Goal: Task Accomplishment & Management: Use online tool/utility

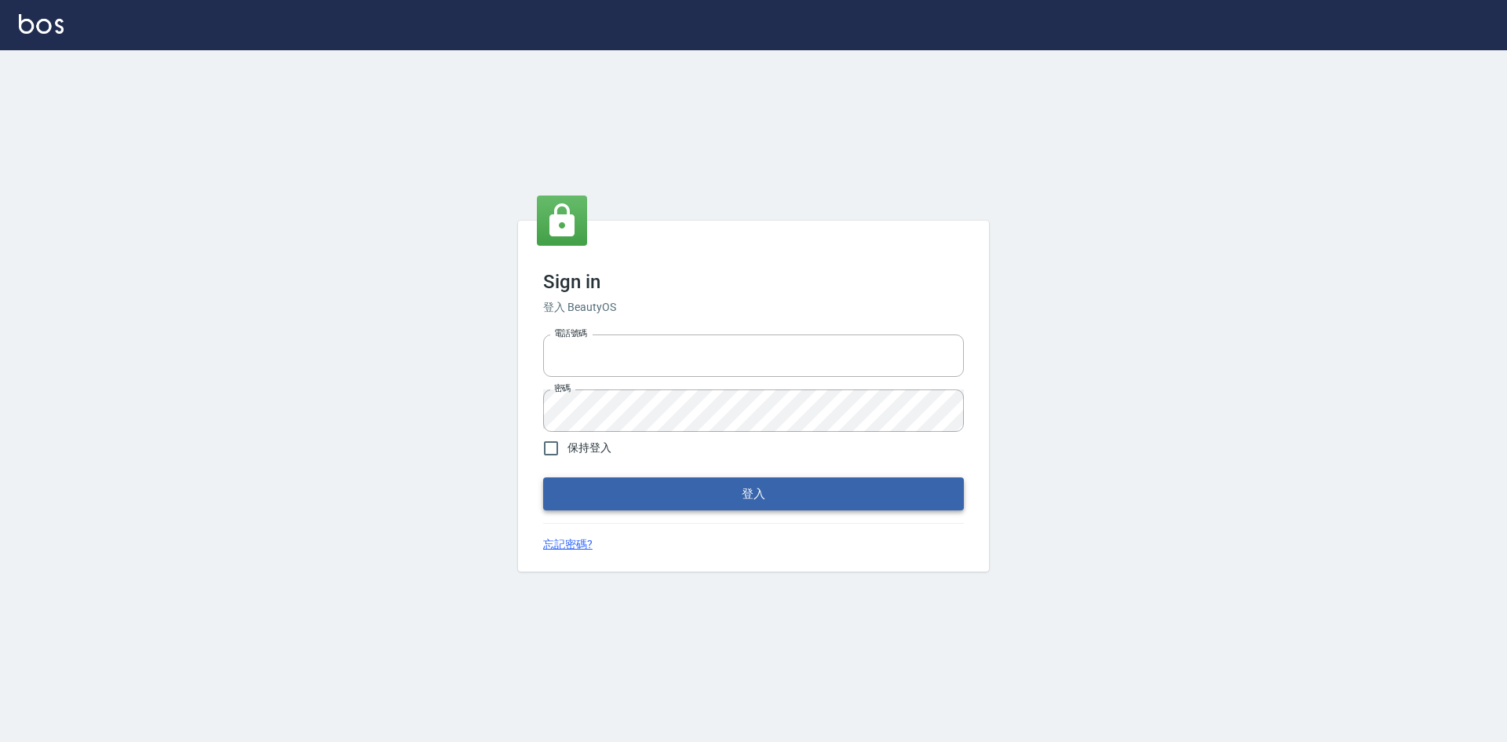
type input "0963852741"
click at [835, 500] on button "登入" at bounding box center [753, 493] width 421 height 33
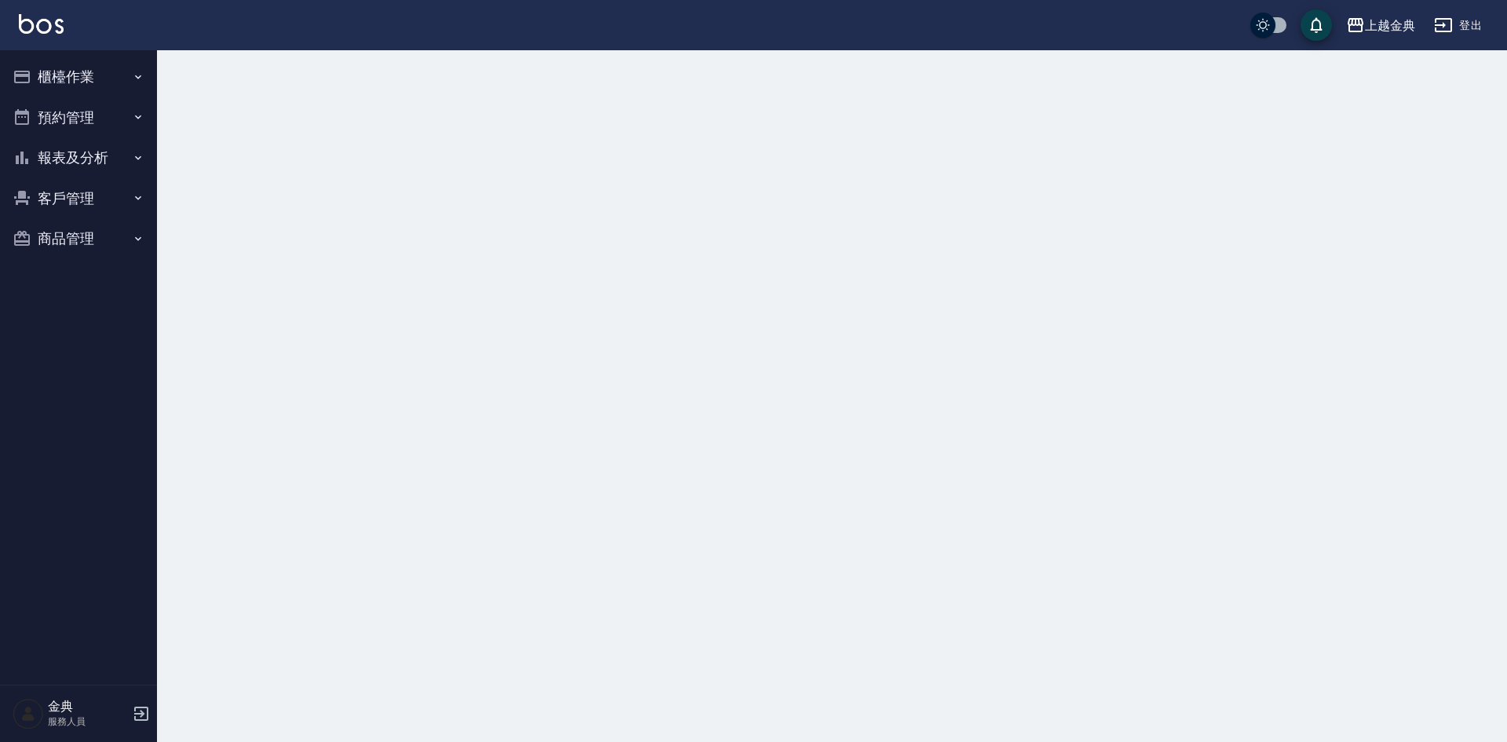
click at [100, 82] on button "櫃檯作業" at bounding box center [78, 76] width 144 height 41
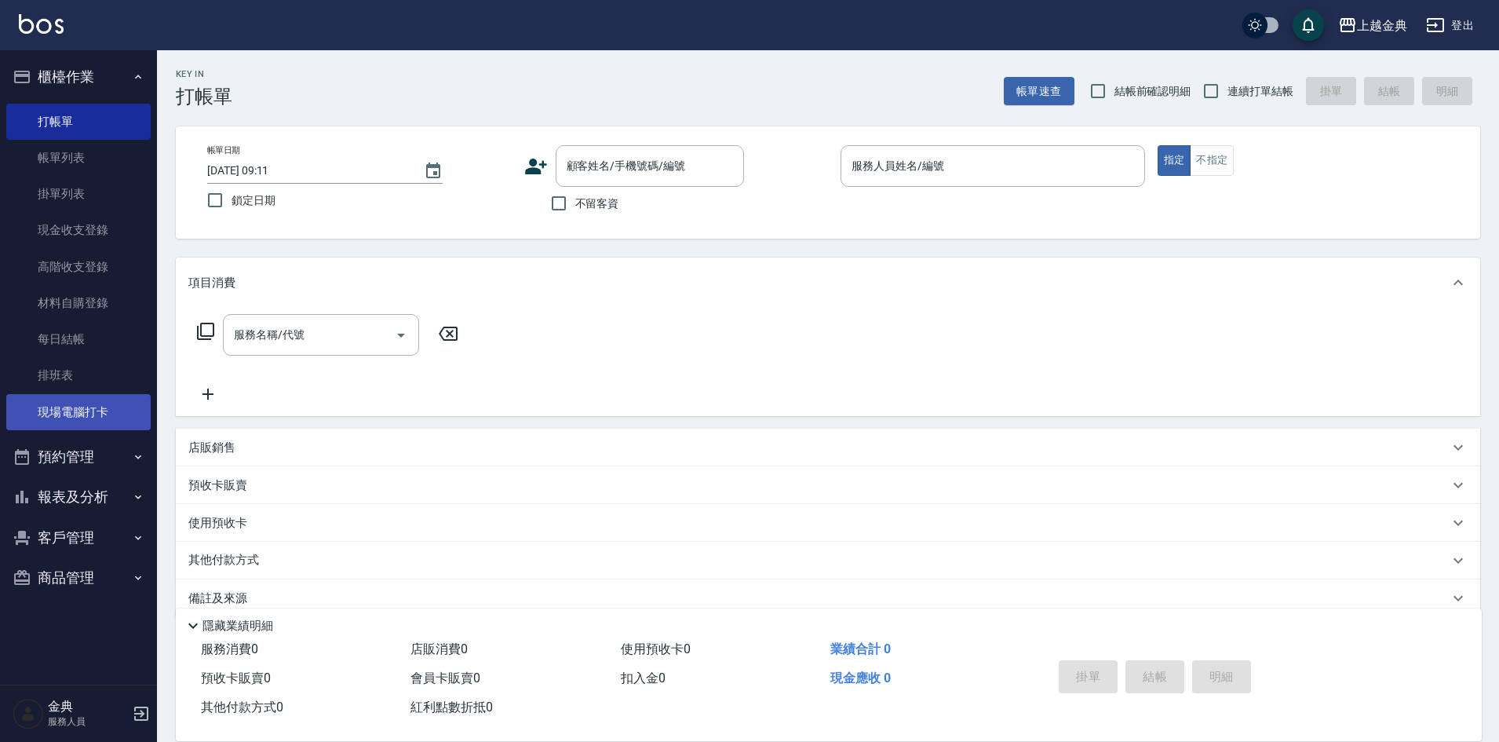
click at [105, 403] on link "現場電腦打卡" at bounding box center [78, 412] width 144 height 36
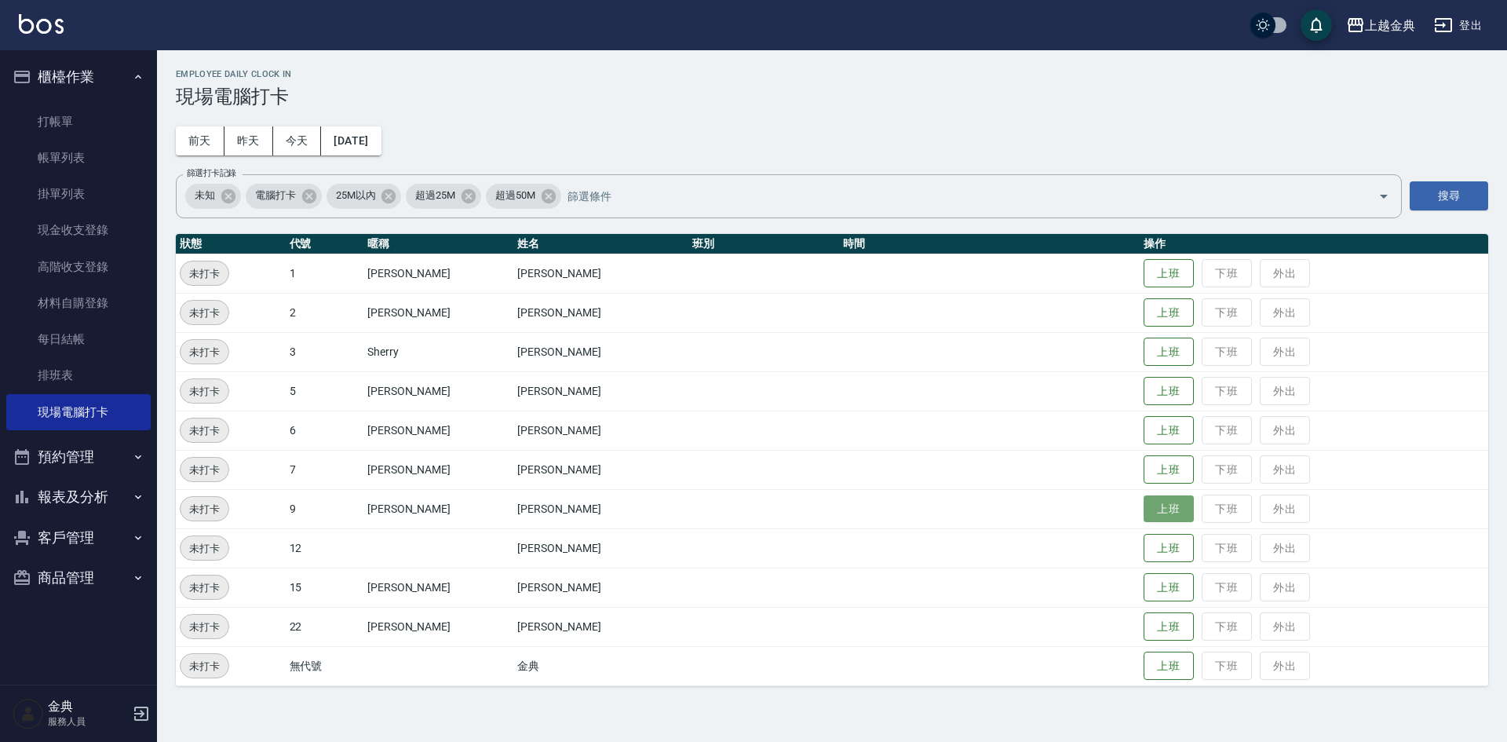
click at [1143, 505] on button "上班" at bounding box center [1168, 508] width 50 height 27
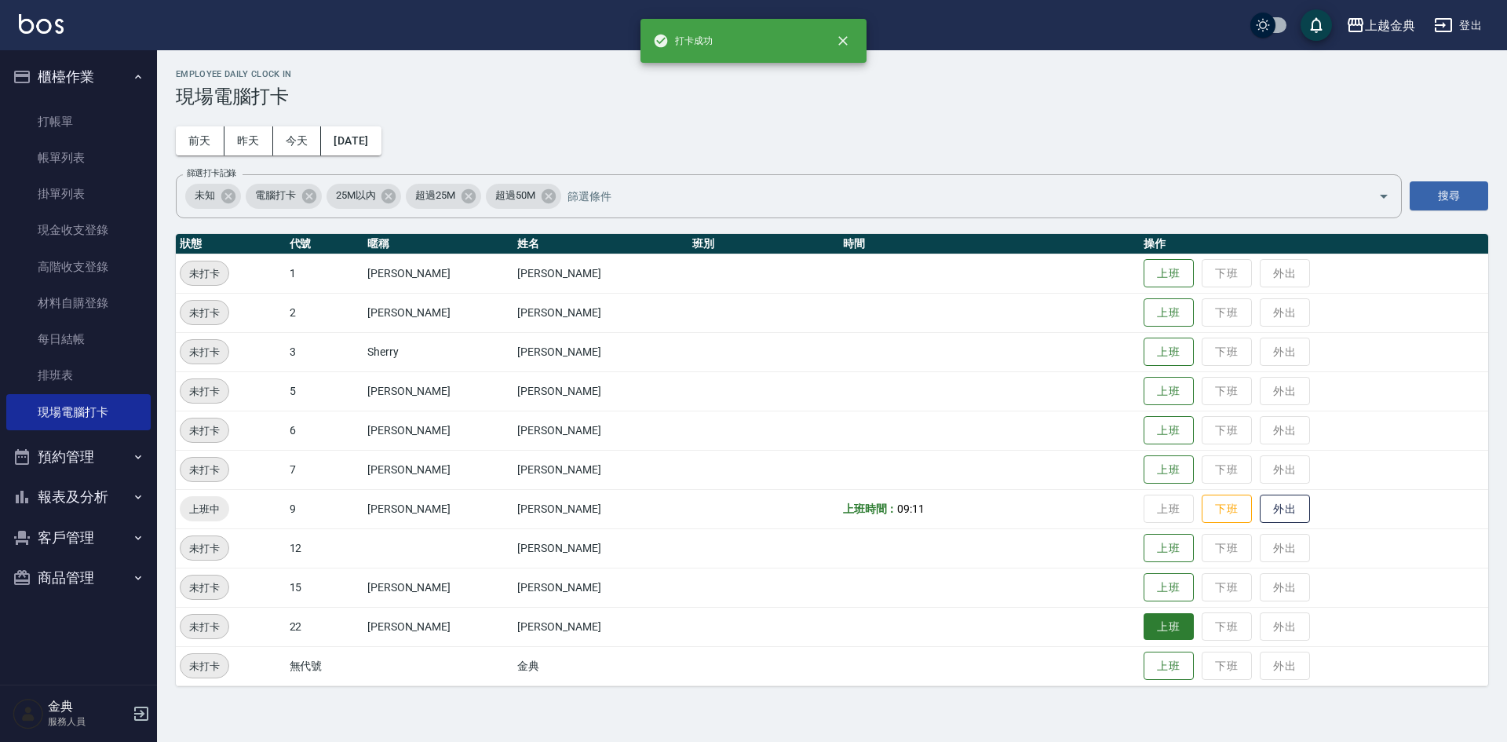
click at [1148, 634] on button "上班" at bounding box center [1168, 626] width 50 height 27
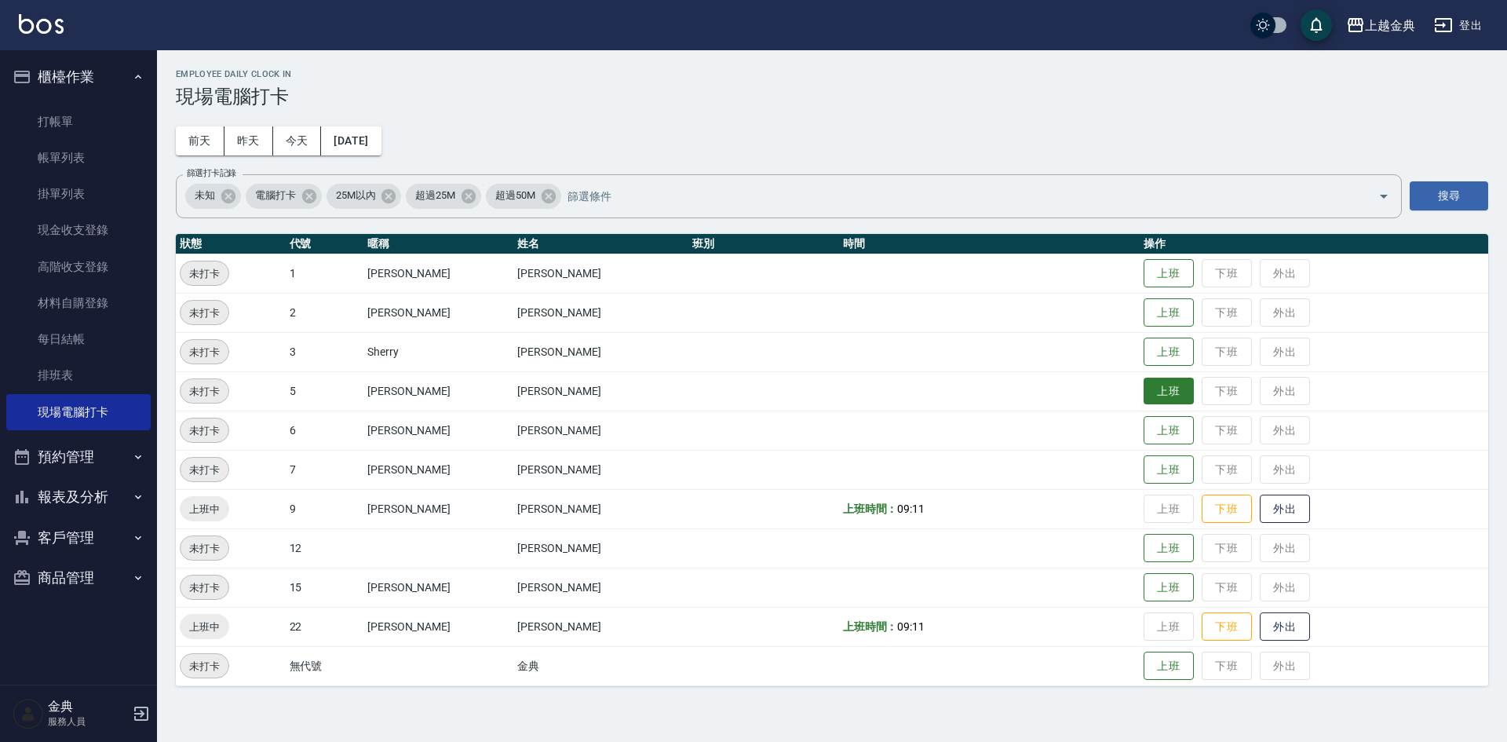
click at [1154, 394] on button "上班" at bounding box center [1168, 390] width 50 height 27
click at [1143, 470] on button "上班" at bounding box center [1168, 469] width 50 height 27
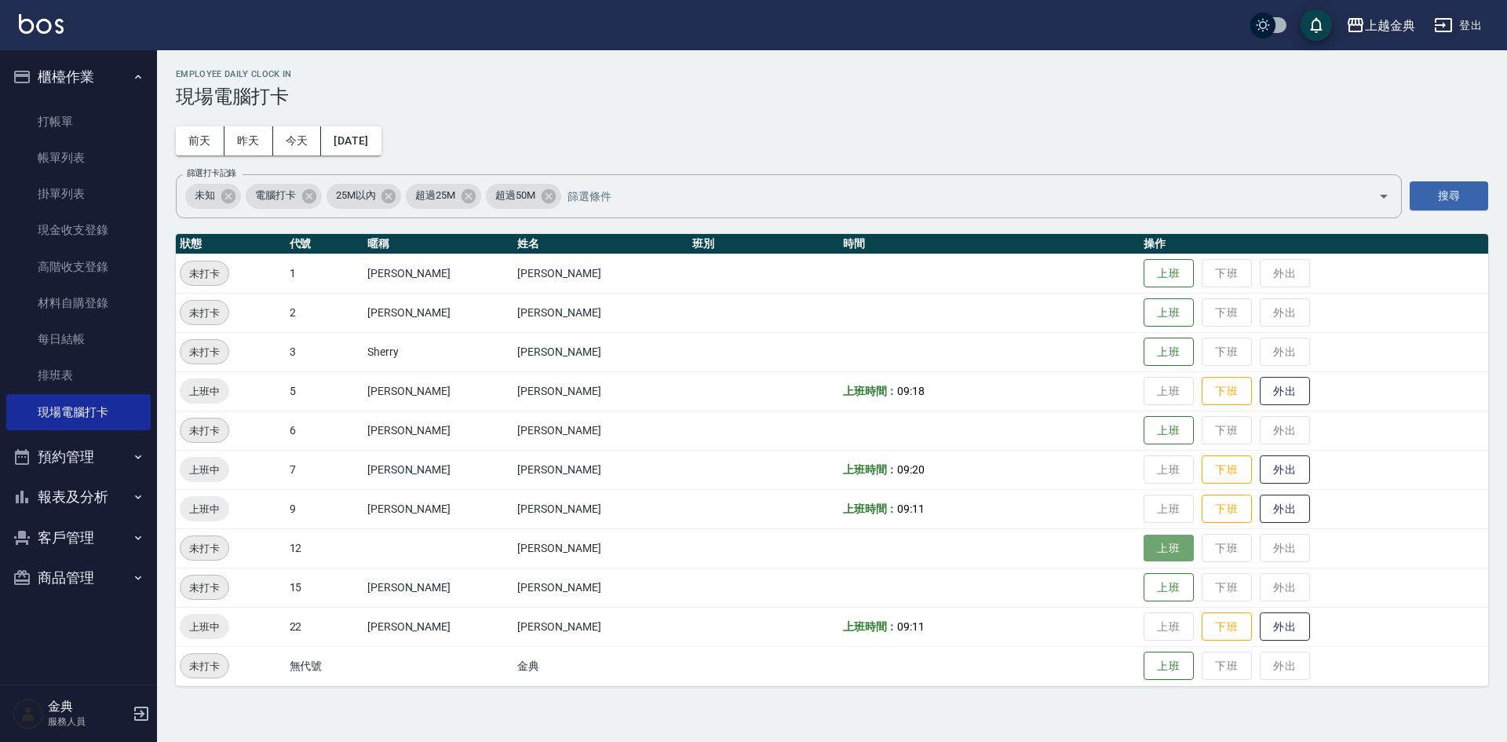
click at [1143, 552] on button "上班" at bounding box center [1168, 547] width 50 height 27
click at [1168, 434] on td "上班 下班 外出" at bounding box center [1313, 429] width 348 height 39
click at [1153, 434] on button "上班" at bounding box center [1168, 430] width 50 height 27
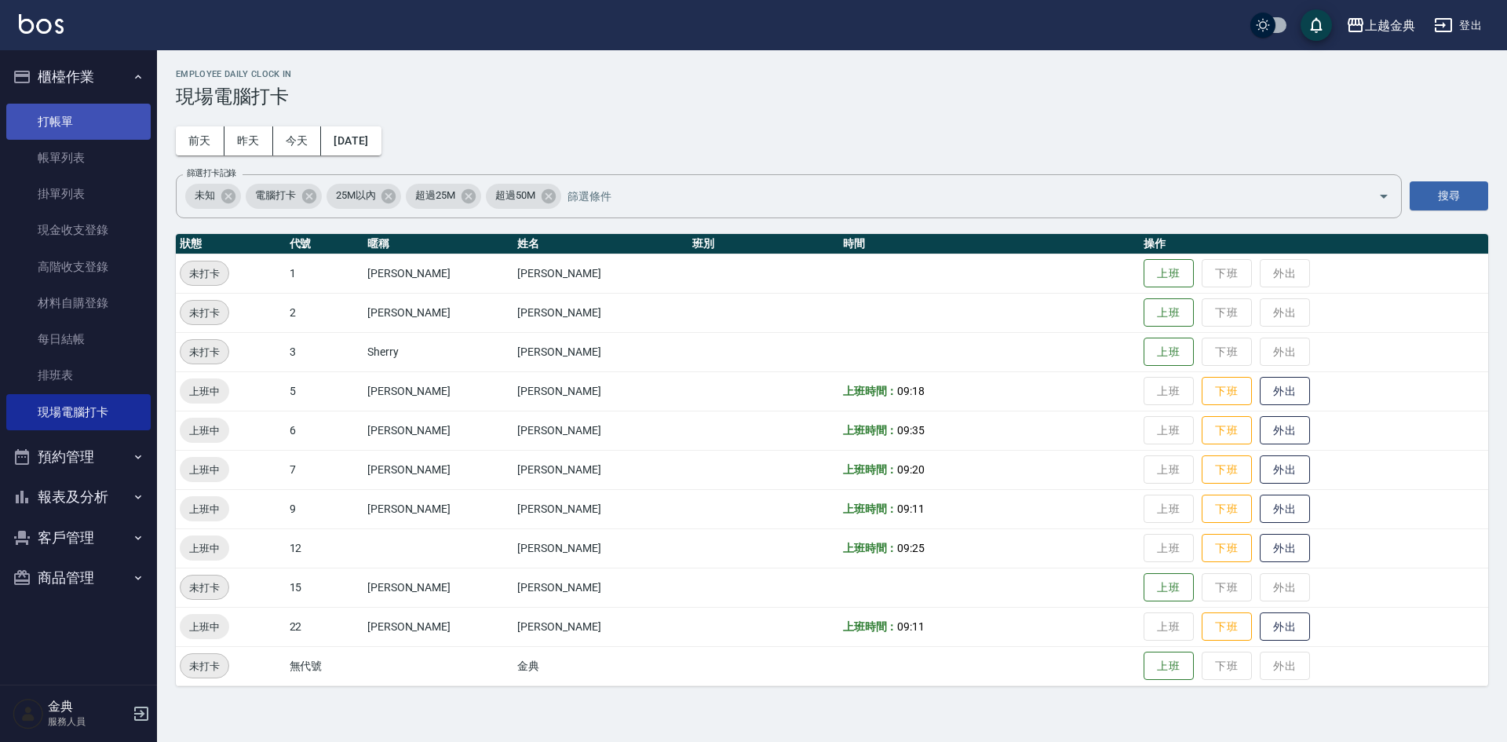
drag, startPoint x: 64, startPoint y: 112, endPoint x: 79, endPoint y: 115, distance: 15.9
click at [64, 112] on link "打帳單" at bounding box center [78, 122] width 144 height 36
